Goal: Task Accomplishment & Management: Manage account settings

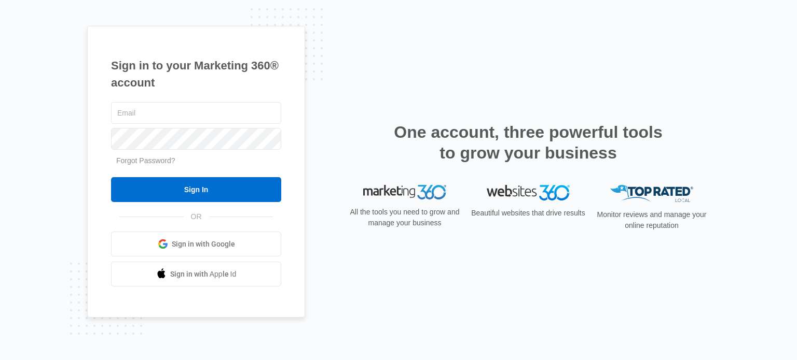
type input "[EMAIL_ADDRESS][DOMAIN_NAME]"
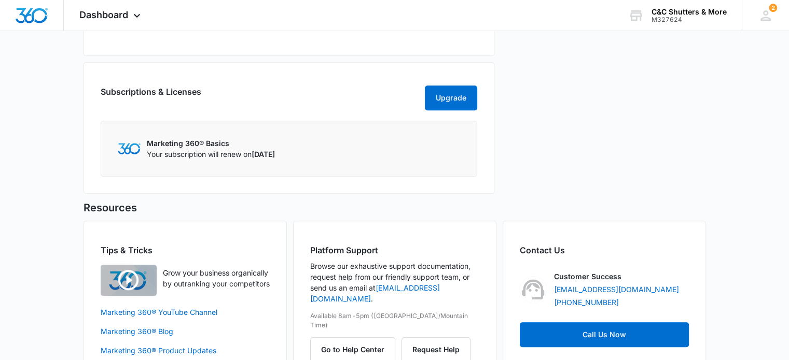
scroll to position [550, 0]
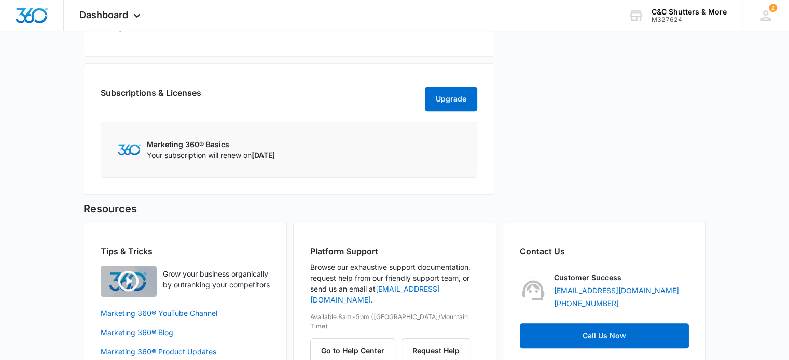
click at [188, 150] on p "Marketing 360® Basics" at bounding box center [211, 144] width 128 height 11
click at [450, 112] on button "Upgrade" at bounding box center [451, 99] width 52 height 25
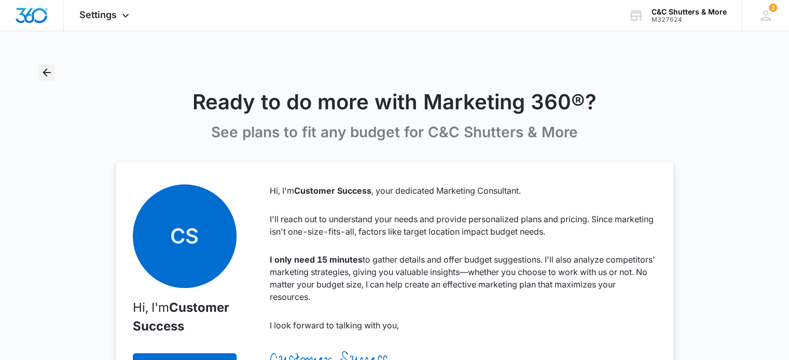
click at [50, 71] on icon "Back" at bounding box center [46, 72] width 12 height 12
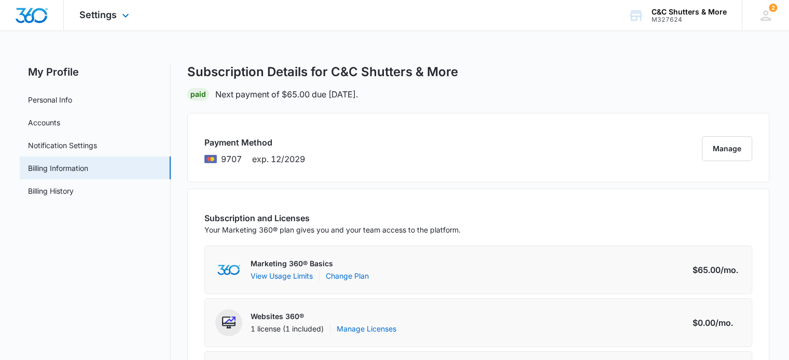
click at [37, 12] on img "Dashboard" at bounding box center [31, 16] width 33 height 16
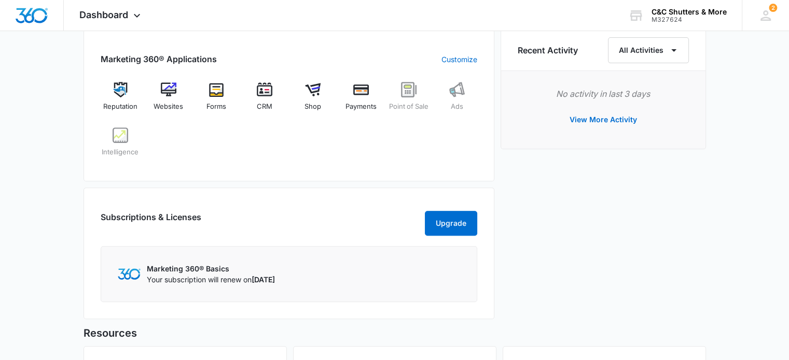
scroll to position [454, 0]
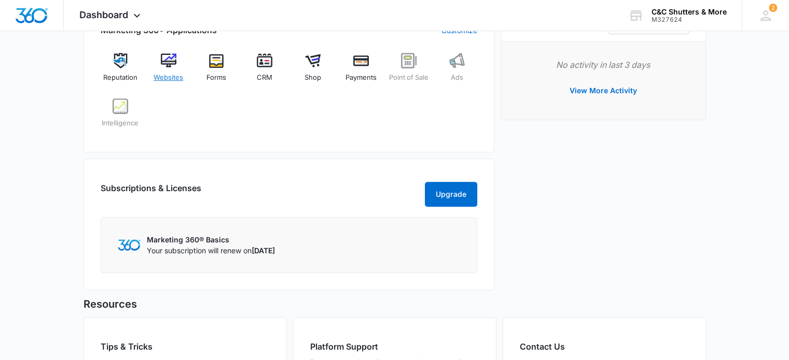
click at [165, 74] on span "Websites" at bounding box center [169, 78] width 30 height 10
